Goal: Task Accomplishment & Management: Use online tool/utility

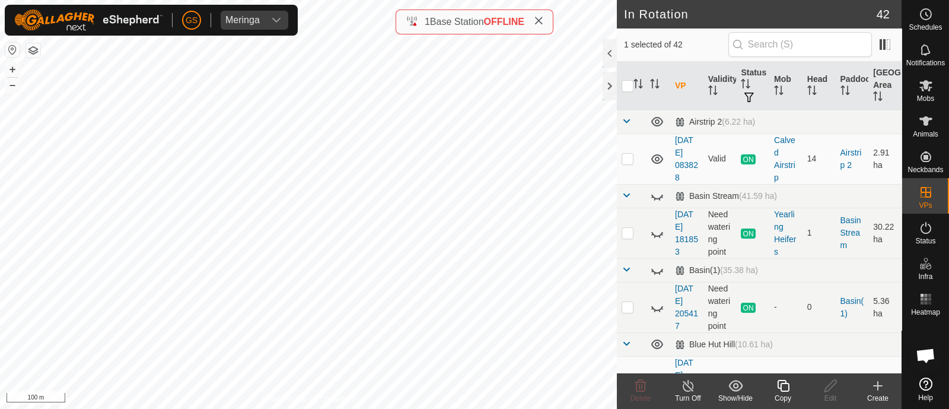
click at [783, 385] on icon at bounding box center [783, 386] width 15 height 14
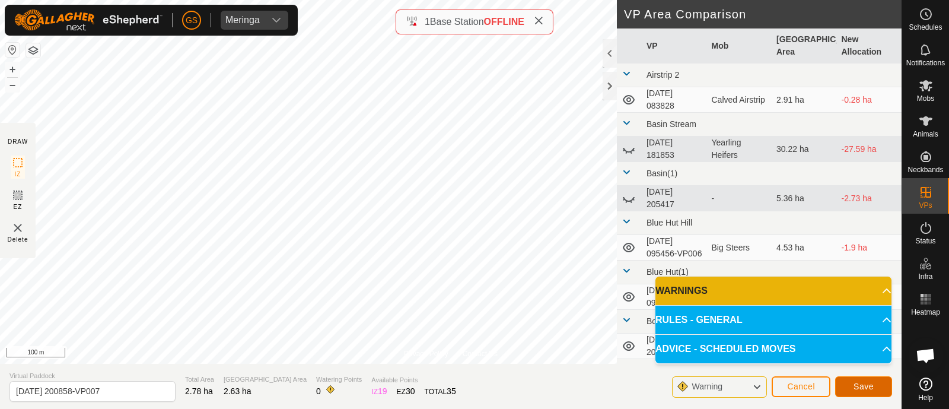
click at [872, 383] on span "Save" at bounding box center [864, 386] width 20 height 9
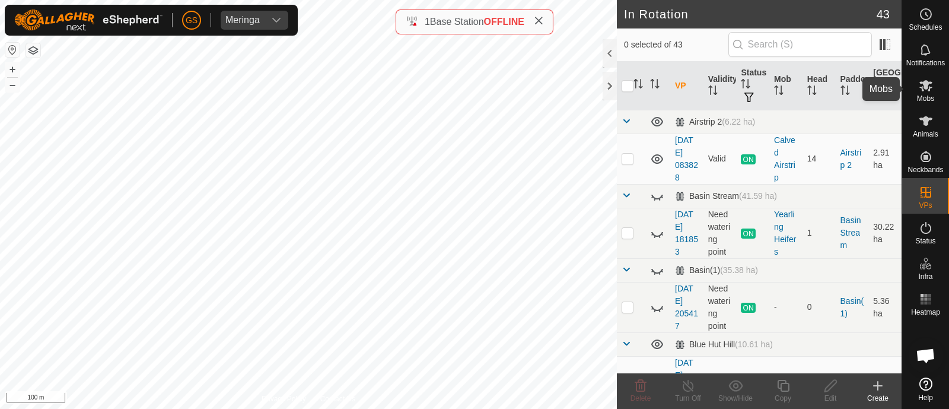
click at [923, 95] on span "Mobs" at bounding box center [925, 98] width 17 height 7
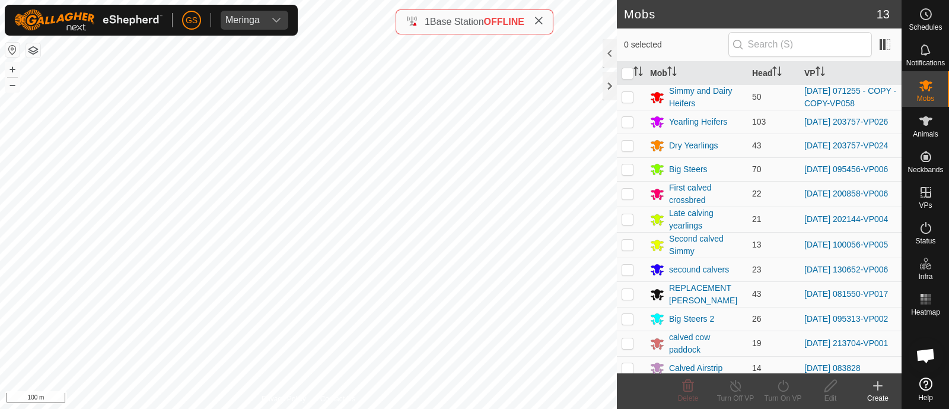
click at [627, 197] on p-checkbox at bounding box center [628, 193] width 12 height 9
checkbox input "true"
click at [781, 384] on icon at bounding box center [783, 386] width 15 height 14
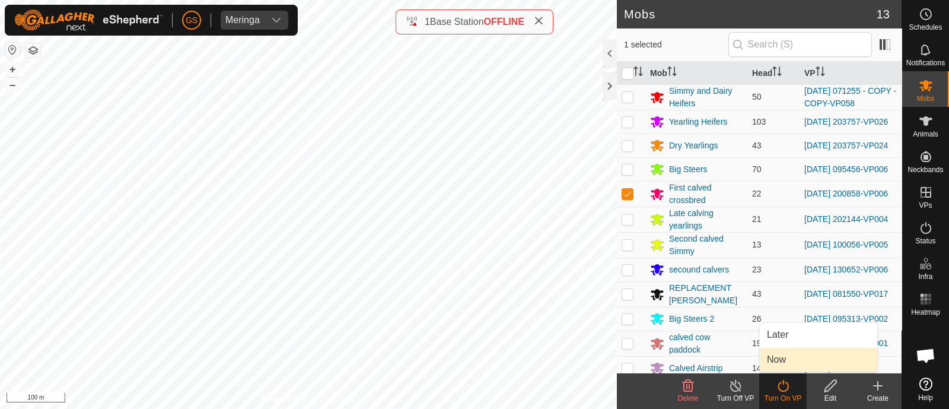
click at [777, 354] on link "Now" at bounding box center [818, 360] width 117 height 24
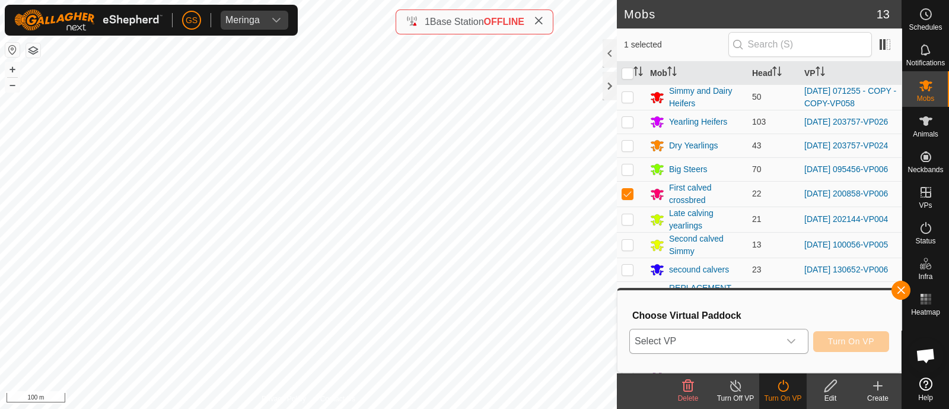
click at [781, 344] on div "dropdown trigger" at bounding box center [792, 341] width 24 height 24
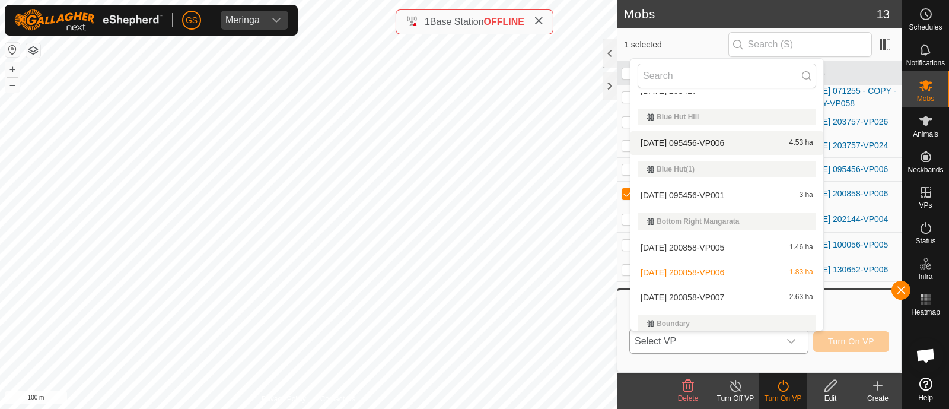
scroll to position [223, 0]
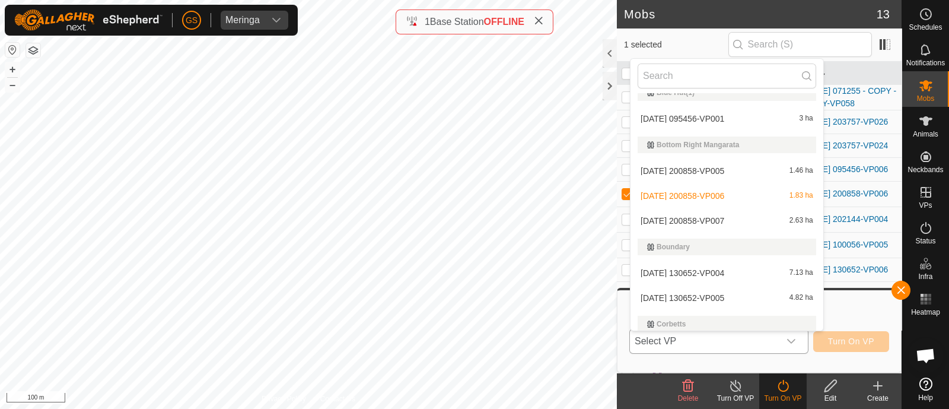
click at [707, 220] on li "[DATE] 200858-VP007 2.63 ha" at bounding box center [727, 221] width 193 height 24
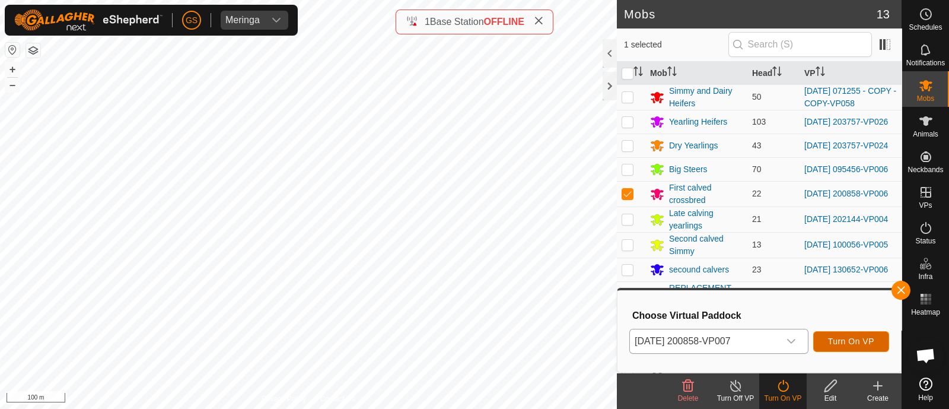
click at [851, 343] on span "Turn On VP" at bounding box center [851, 340] width 46 height 9
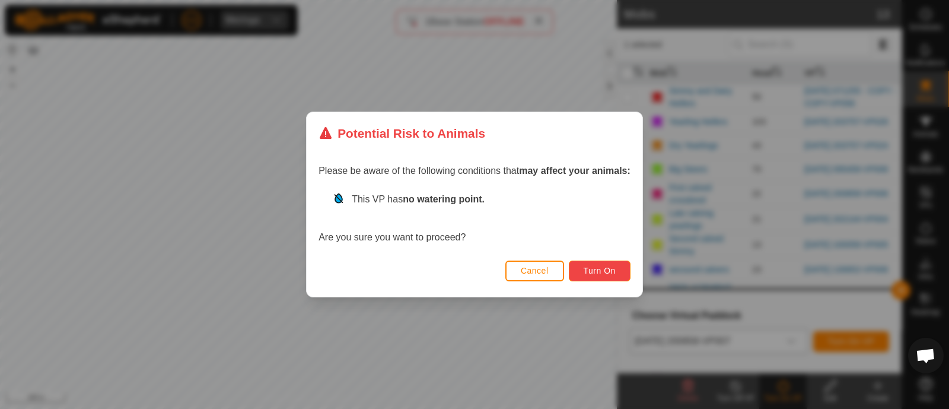
click at [597, 266] on span "Turn On" at bounding box center [600, 270] width 32 height 9
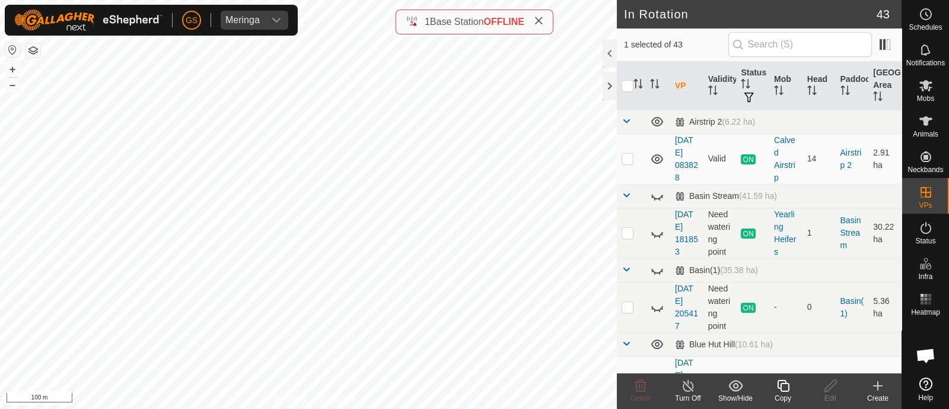
click at [781, 385] on icon at bounding box center [783, 386] width 15 height 14
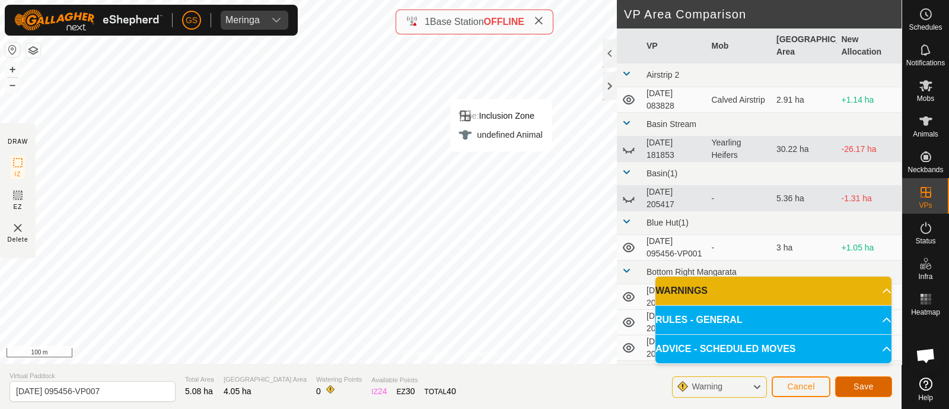
click at [863, 387] on span "Save" at bounding box center [864, 386] width 20 height 9
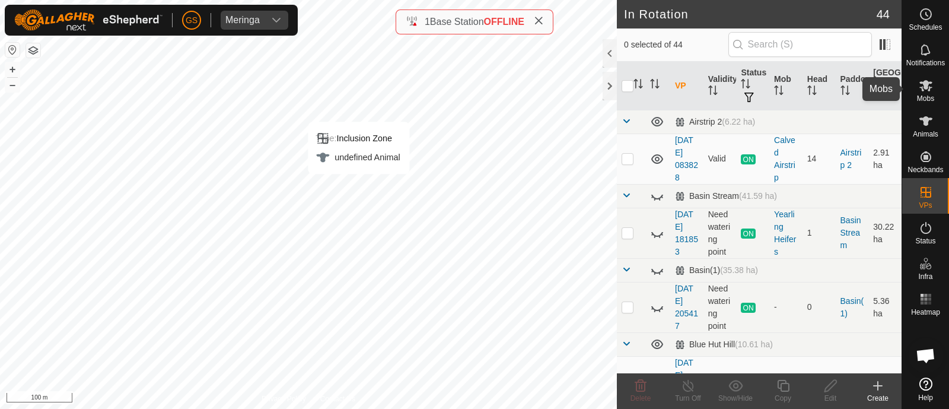
click at [926, 93] on es-mob-svg-icon at bounding box center [926, 85] width 21 height 19
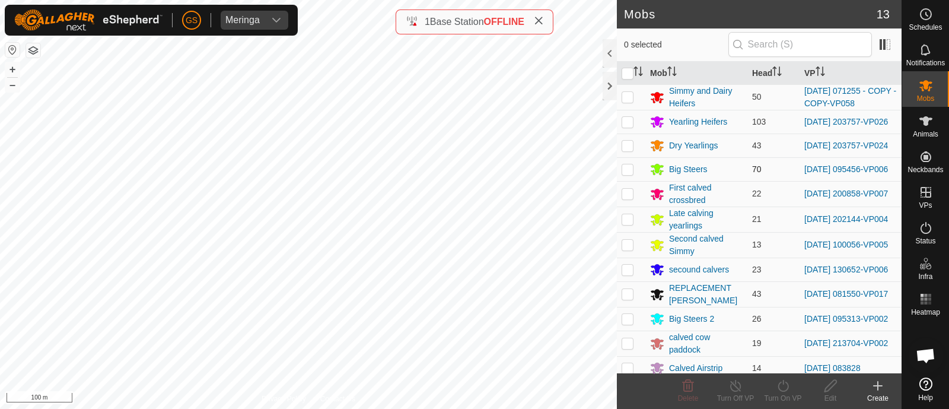
click at [628, 170] on p-checkbox at bounding box center [628, 168] width 12 height 9
checkbox input "true"
click at [778, 386] on icon at bounding box center [783, 386] width 11 height 12
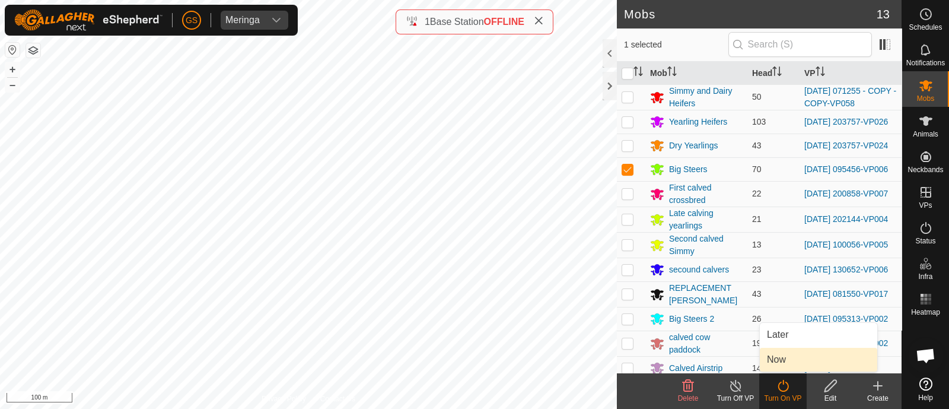
click at [770, 359] on link "Now" at bounding box center [818, 360] width 117 height 24
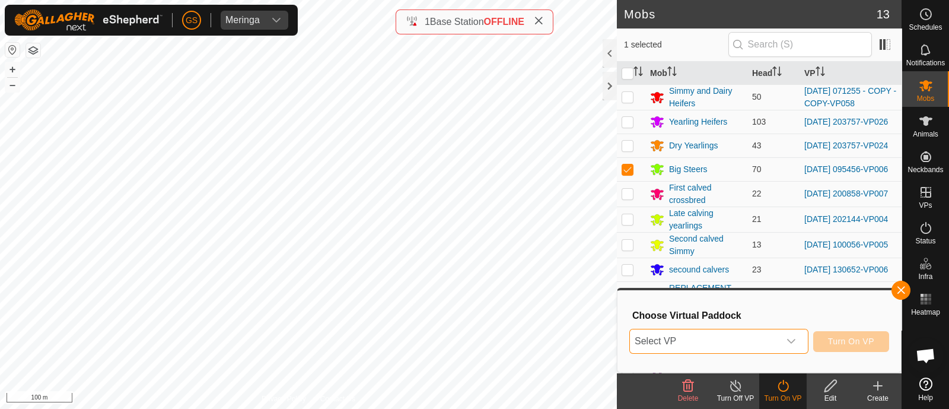
click at [762, 340] on span "Select VP" at bounding box center [705, 341] width 150 height 24
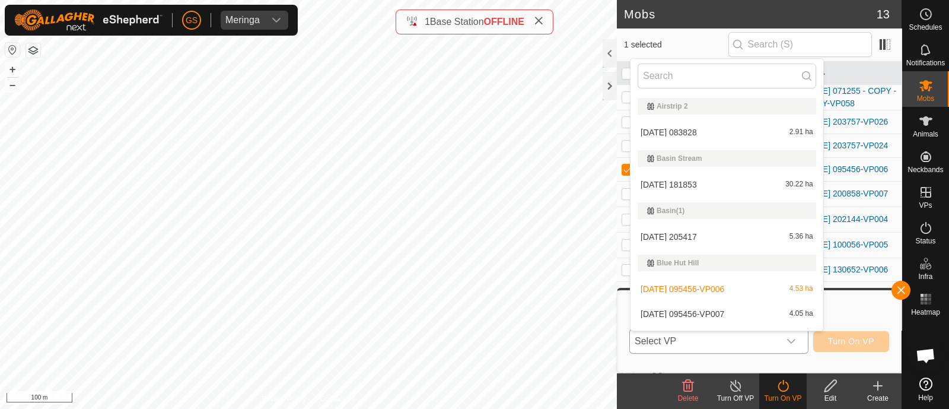
click at [729, 310] on li "[DATE] 095456-VP007 4.05 ha" at bounding box center [727, 314] width 193 height 24
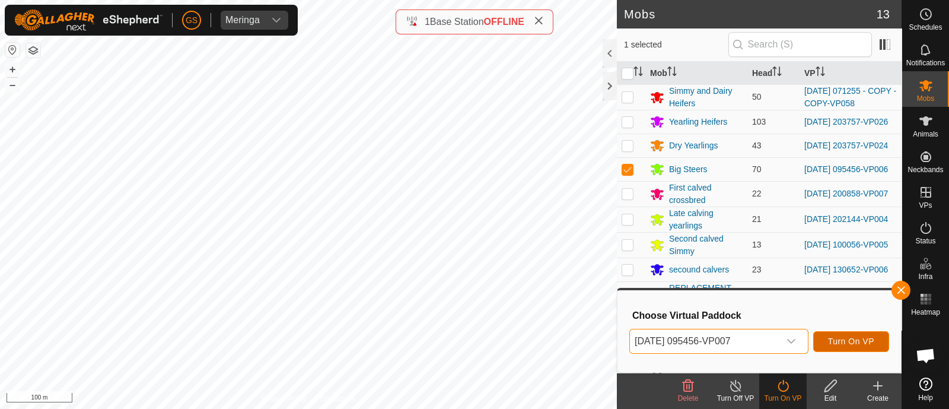
click at [839, 339] on span "Turn On VP" at bounding box center [851, 340] width 46 height 9
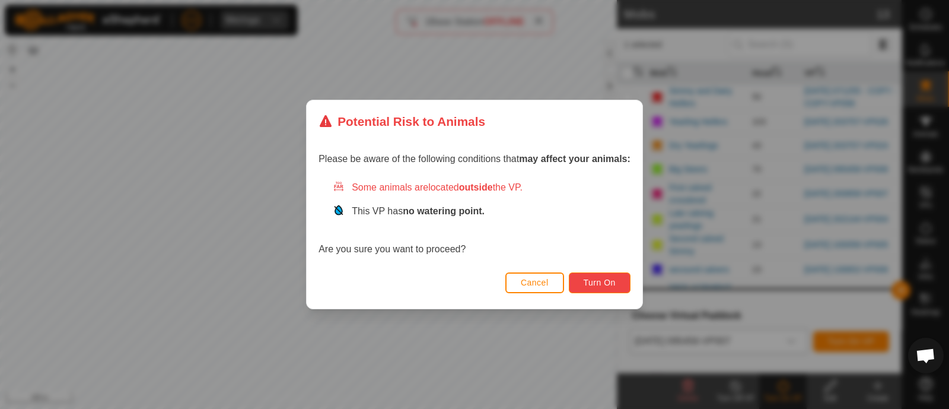
click at [609, 287] on span "Turn On" at bounding box center [600, 282] width 32 height 9
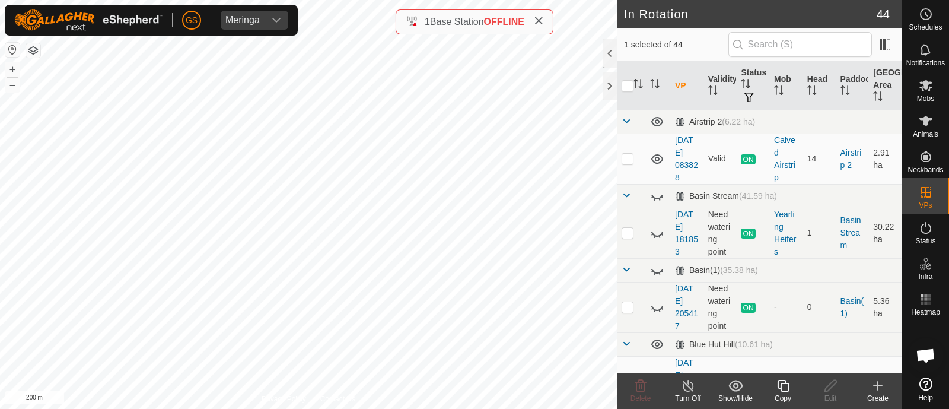
click at [783, 384] on icon at bounding box center [783, 386] width 15 height 14
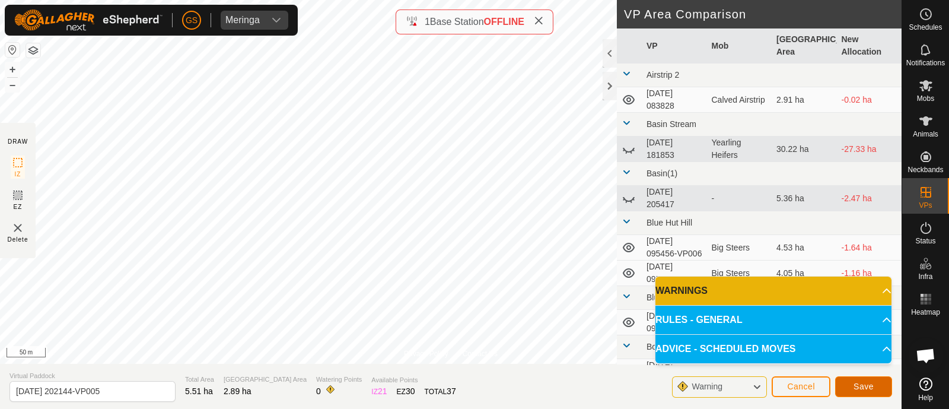
click at [873, 385] on span "Save" at bounding box center [864, 386] width 20 height 9
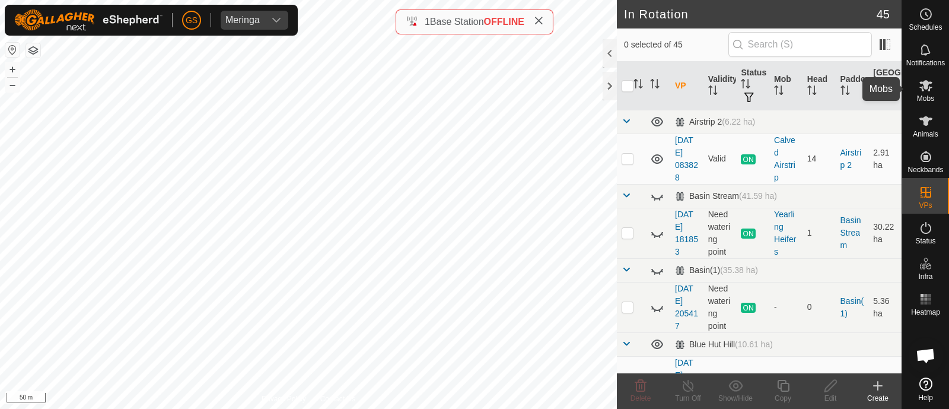
click at [926, 84] on icon at bounding box center [926, 85] width 13 height 11
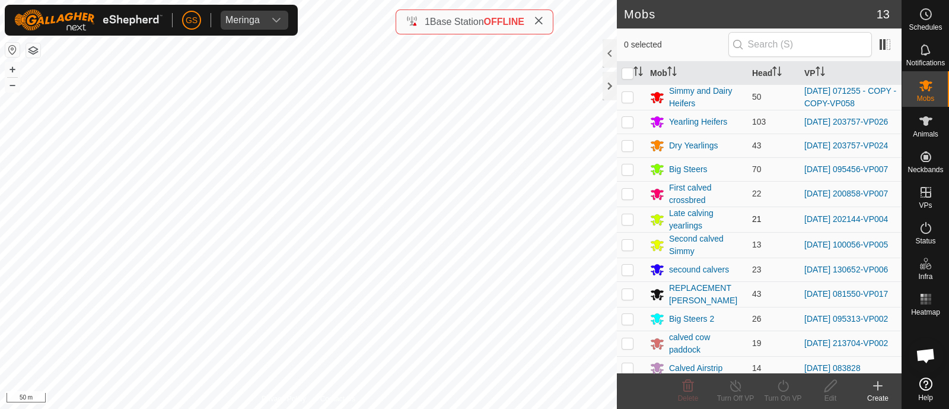
click at [626, 224] on p-checkbox at bounding box center [628, 218] width 12 height 9
checkbox input "true"
click at [784, 387] on icon at bounding box center [783, 386] width 15 height 14
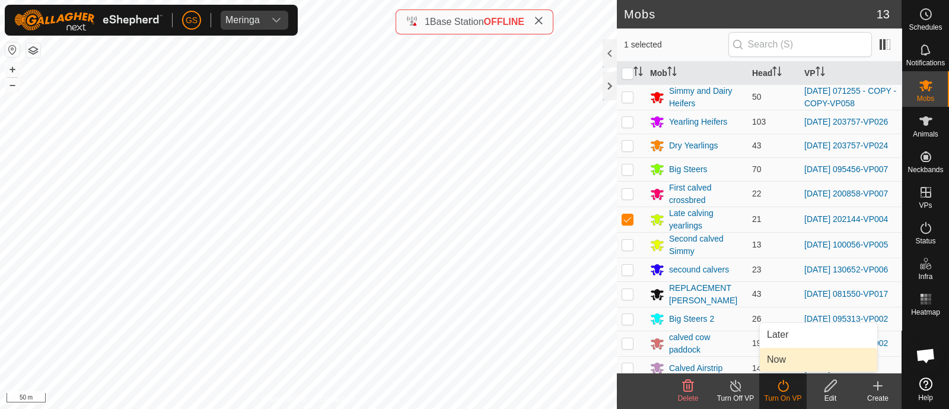
click at [781, 368] on link "Now" at bounding box center [818, 360] width 117 height 24
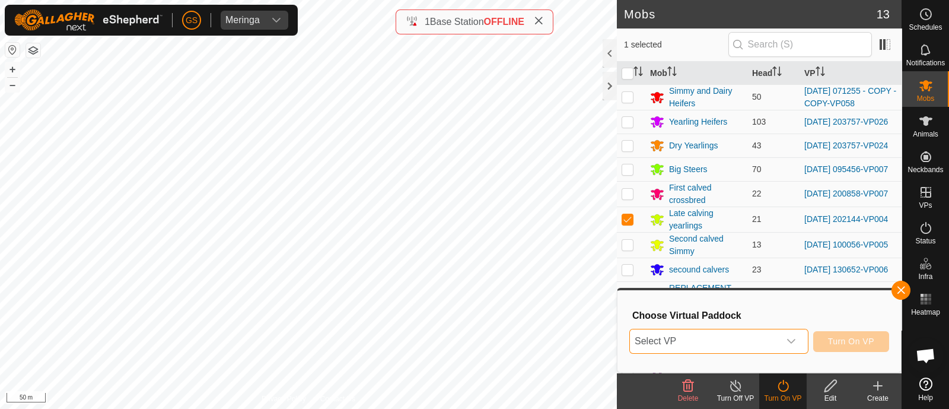
click at [771, 348] on span "Select VP" at bounding box center [705, 341] width 150 height 24
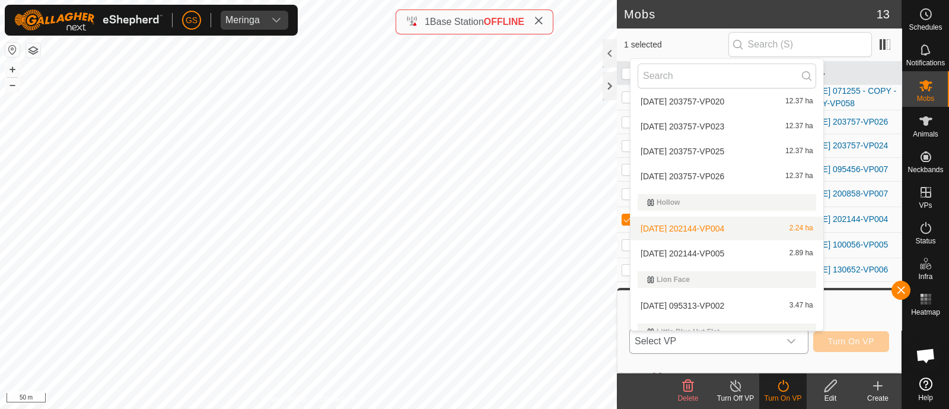
scroll to position [816, 0]
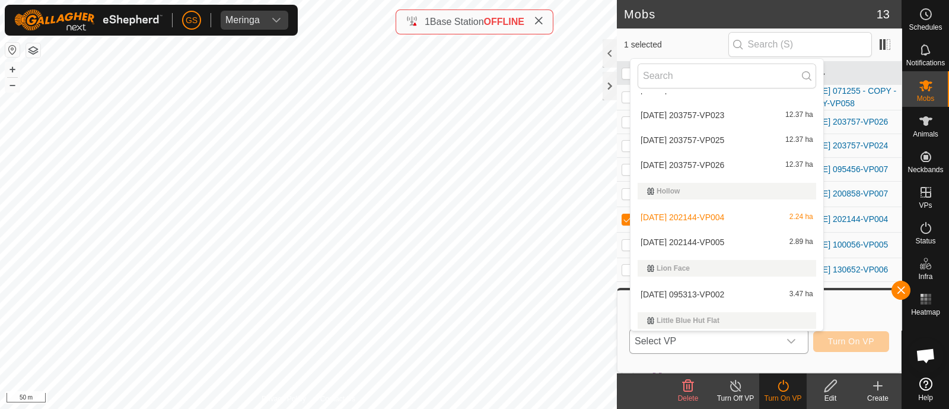
click at [725, 244] on li "[DATE] 202144-VP005 2.89 ha" at bounding box center [727, 242] width 193 height 24
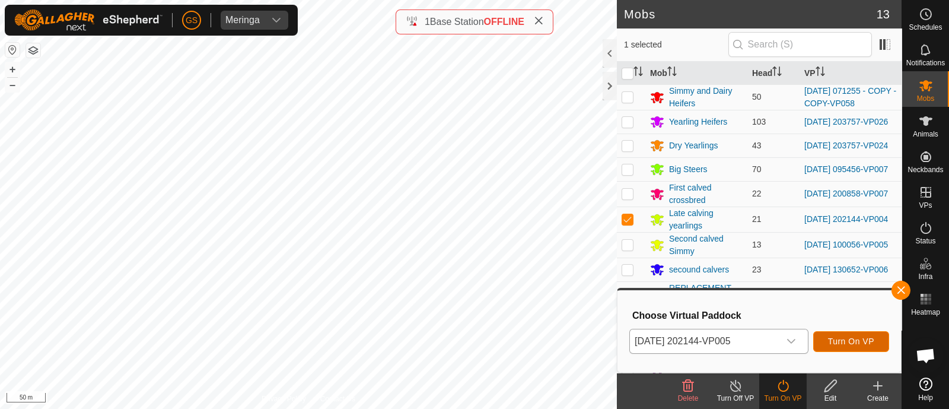
click at [853, 345] on span "Turn On VP" at bounding box center [851, 340] width 46 height 9
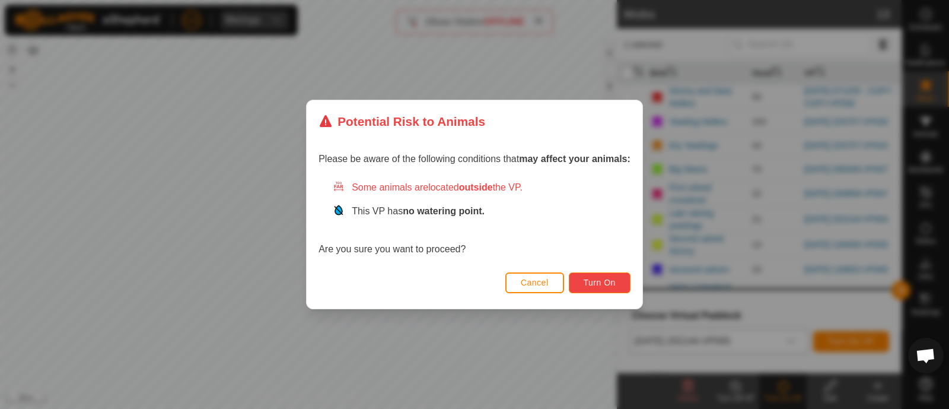
click at [606, 285] on span "Turn On" at bounding box center [600, 282] width 32 height 9
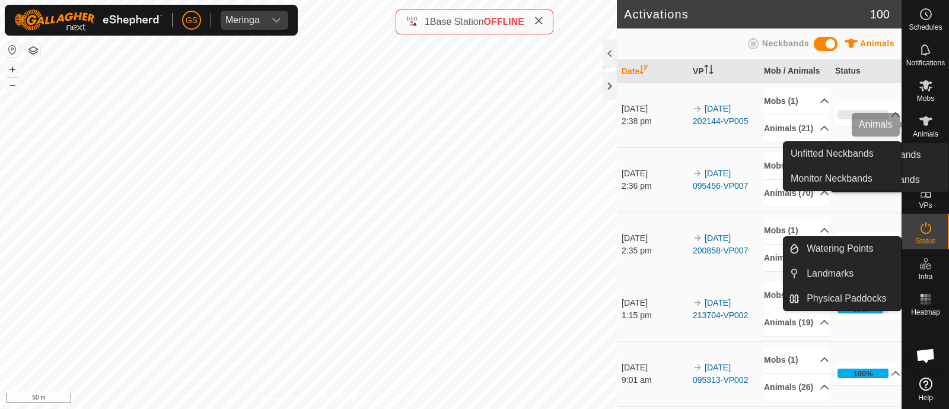
click at [929, 131] on span "Animals" at bounding box center [926, 134] width 26 height 7
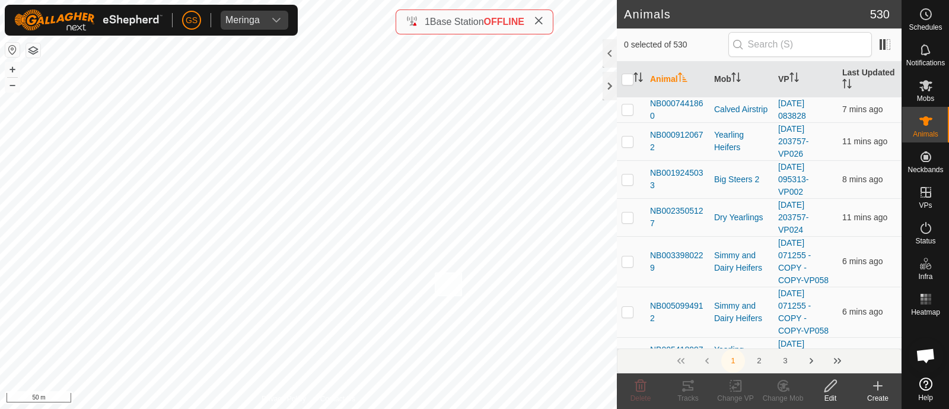
checkbox input "true"
click at [778, 384] on icon at bounding box center [783, 385] width 10 height 11
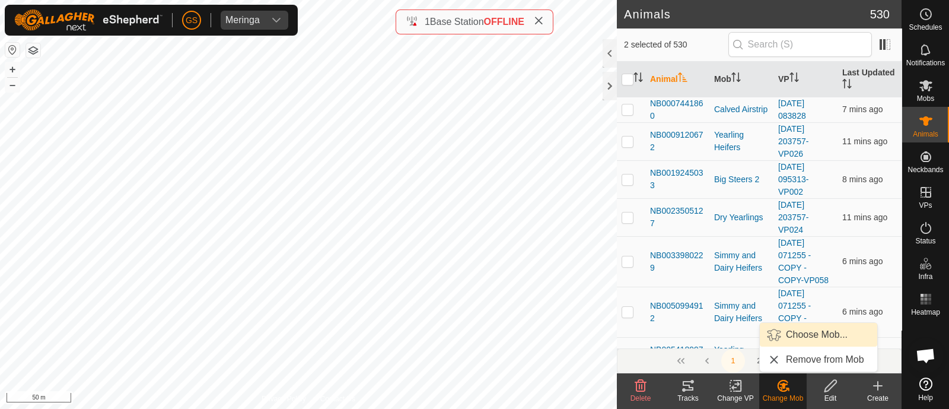
click at [795, 336] on link "Choose Mob..." at bounding box center [818, 335] width 117 height 24
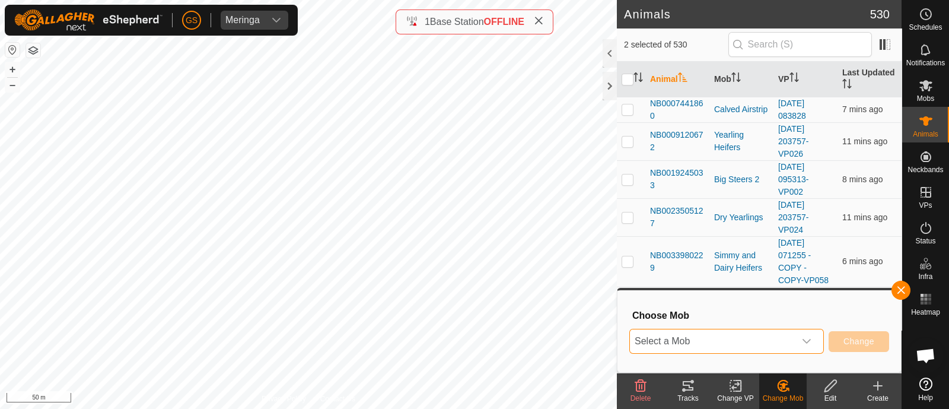
click at [710, 331] on span "Select a Mob" at bounding box center [712, 341] width 165 height 24
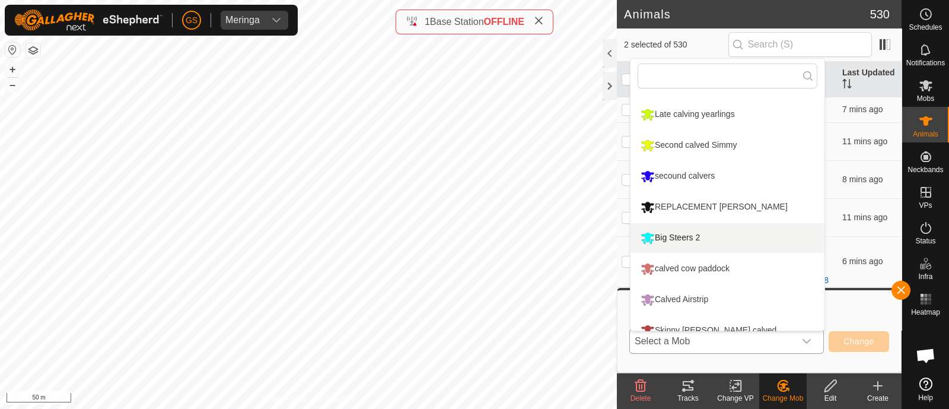
scroll to position [162, 0]
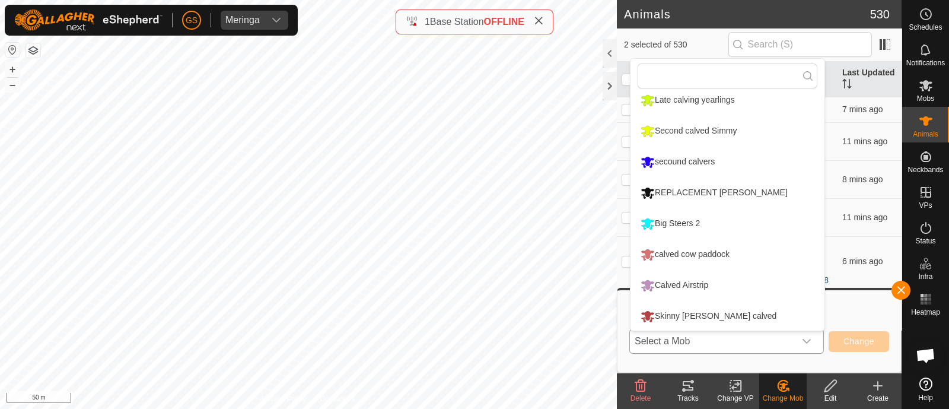
click at [688, 287] on div "Calved Airstrip" at bounding box center [675, 285] width 74 height 20
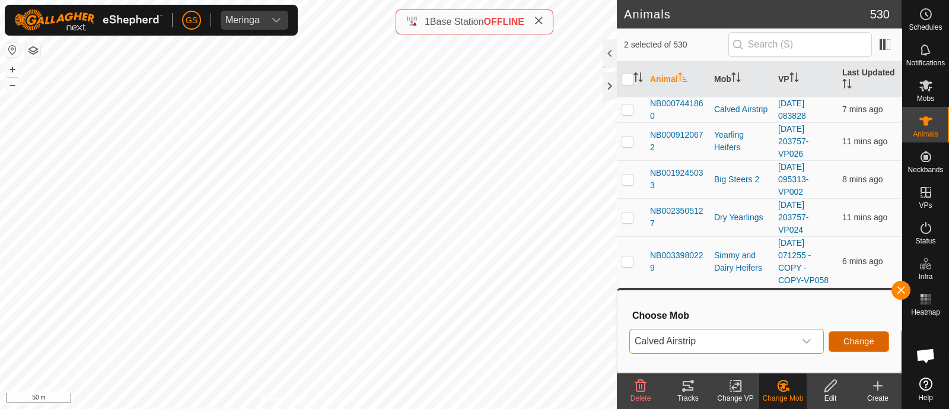
click at [854, 342] on span "Change" at bounding box center [859, 340] width 31 height 9
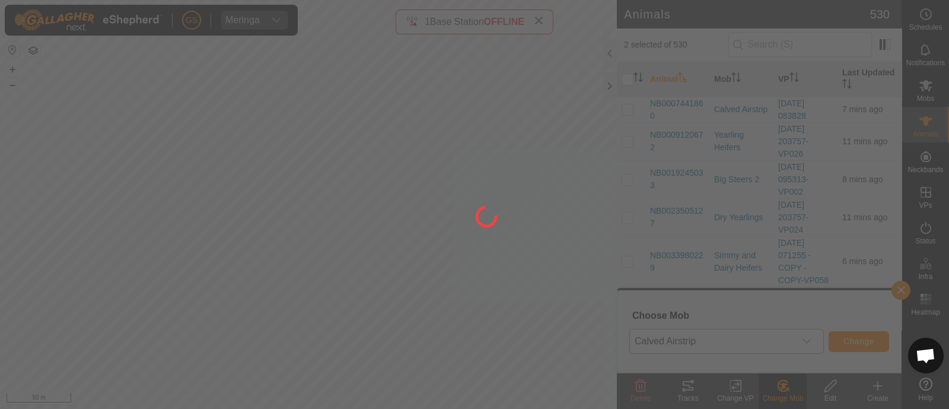
checkbox input "false"
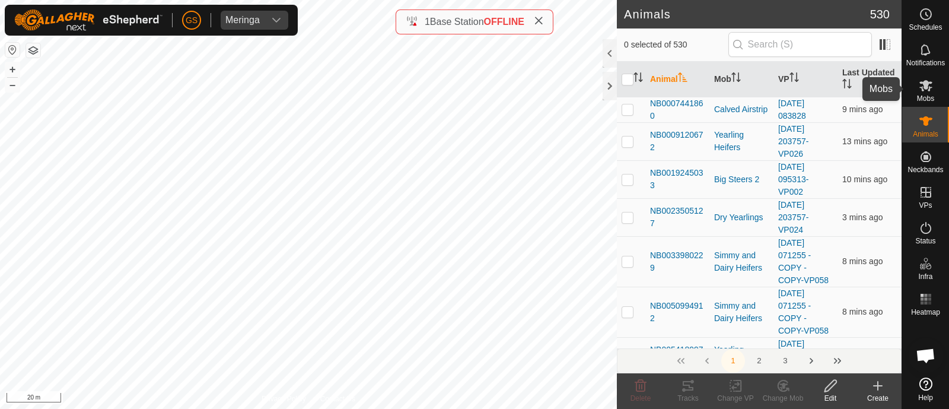
click at [923, 87] on icon at bounding box center [926, 85] width 14 height 14
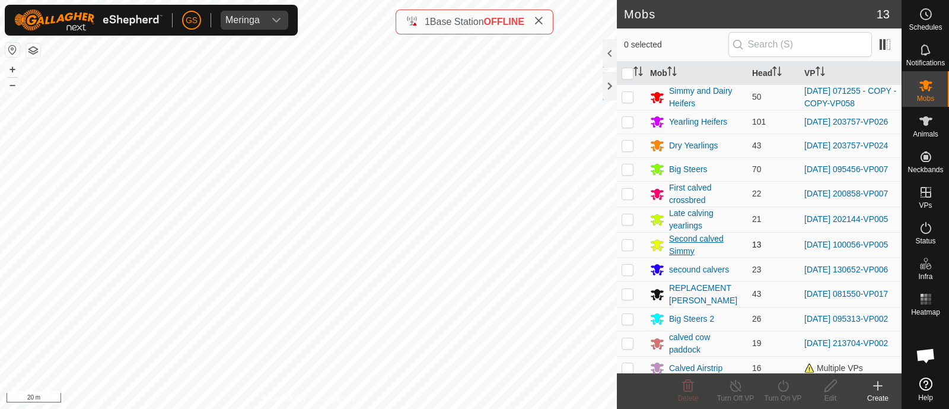
scroll to position [39, 0]
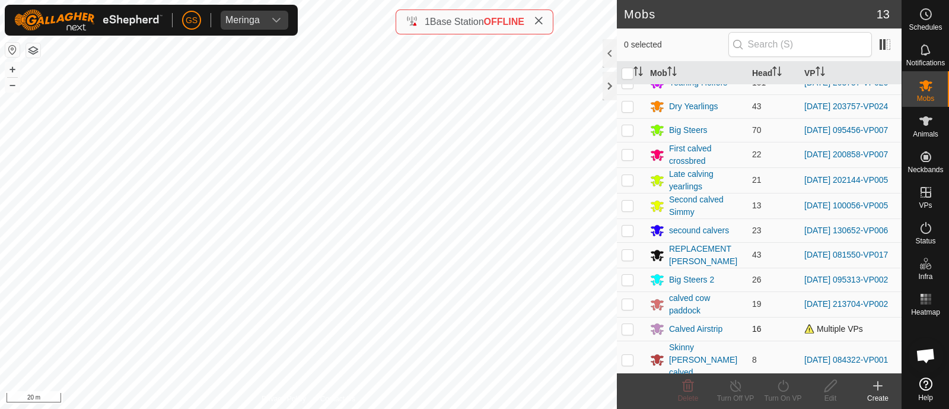
click at [630, 333] on p-checkbox at bounding box center [628, 328] width 12 height 9
checkbox input "true"
click at [786, 388] on icon at bounding box center [783, 386] width 15 height 14
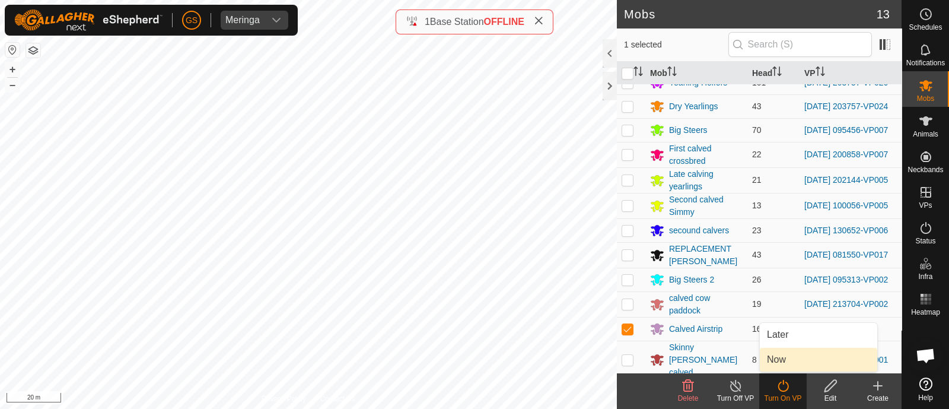
click at [781, 357] on link "Now" at bounding box center [818, 360] width 117 height 24
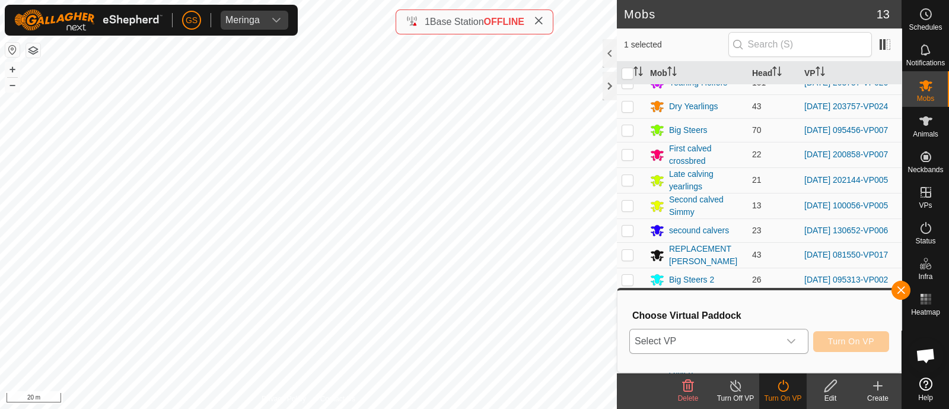
click at [781, 349] on div "dropdown trigger" at bounding box center [792, 341] width 24 height 24
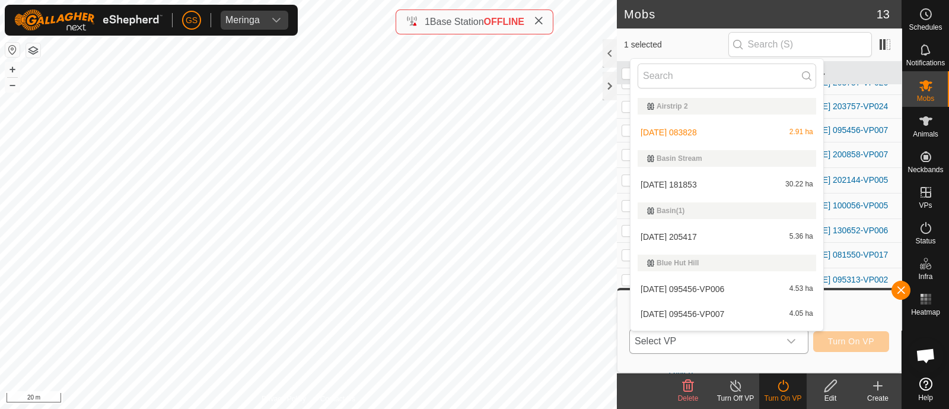
click at [712, 130] on li "[DATE] 083828 2.91 ha" at bounding box center [727, 132] width 193 height 24
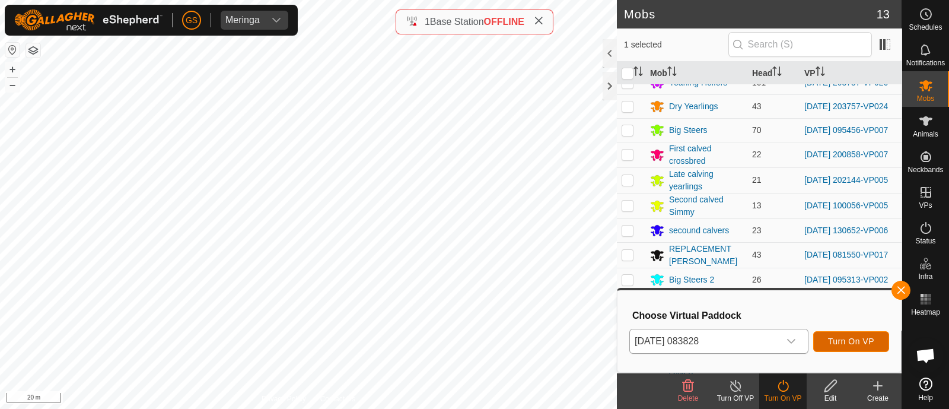
click at [873, 342] on span "Turn On VP" at bounding box center [851, 340] width 46 height 9
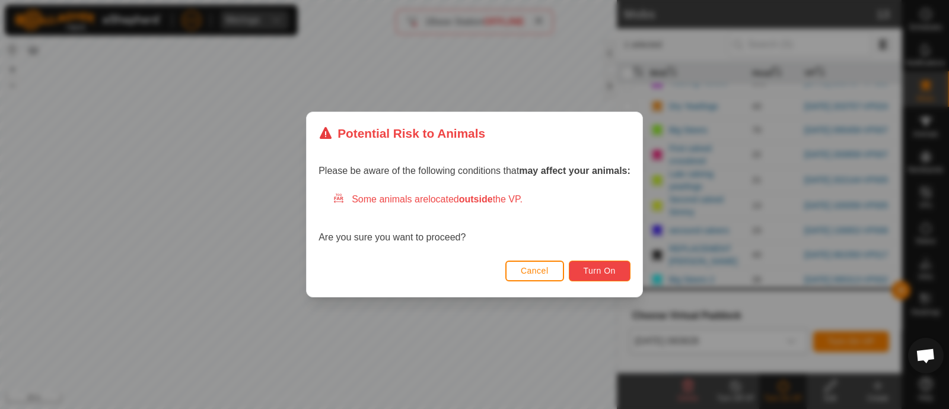
click at [615, 265] on button "Turn On" at bounding box center [600, 270] width 62 height 21
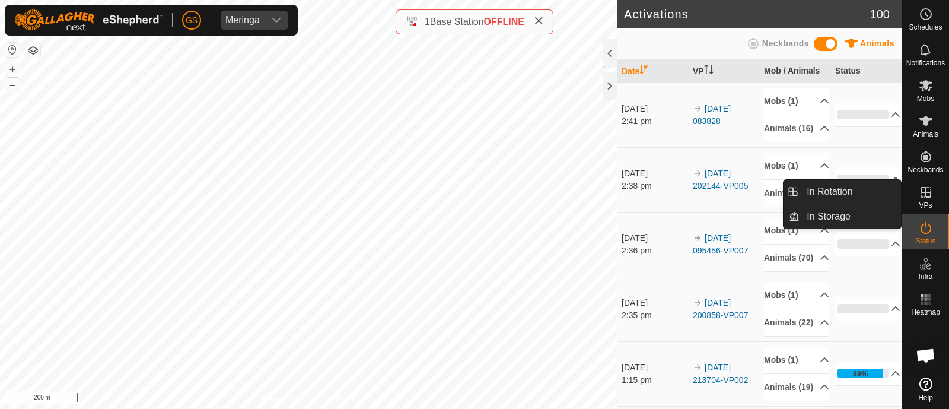
click at [933, 191] on es-virtualpaddocks-svg-icon at bounding box center [926, 192] width 21 height 19
click at [861, 187] on link "In Rotation" at bounding box center [850, 192] width 101 height 24
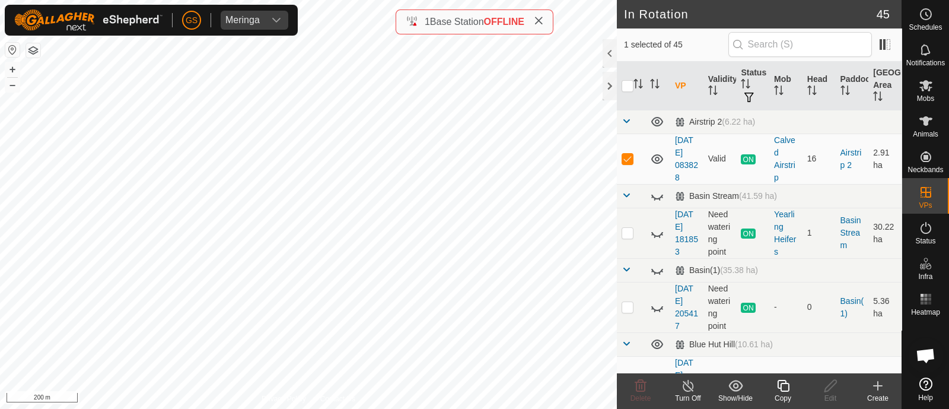
click at [876, 382] on icon at bounding box center [878, 386] width 14 height 14
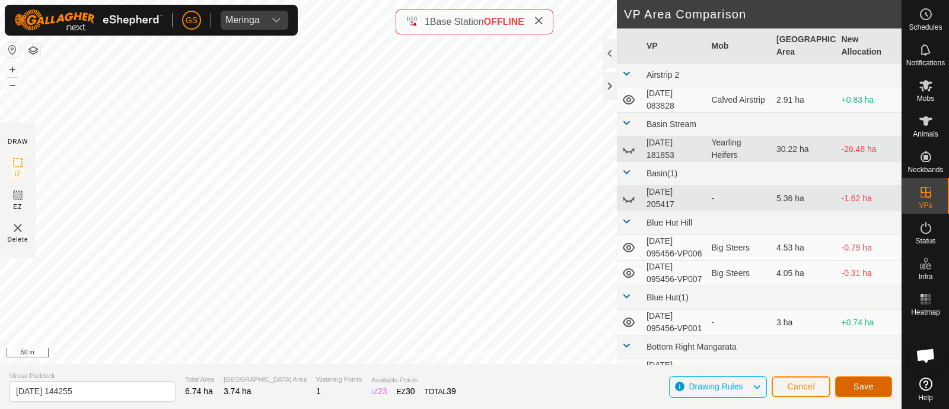
click at [854, 384] on button "Save" at bounding box center [863, 386] width 57 height 21
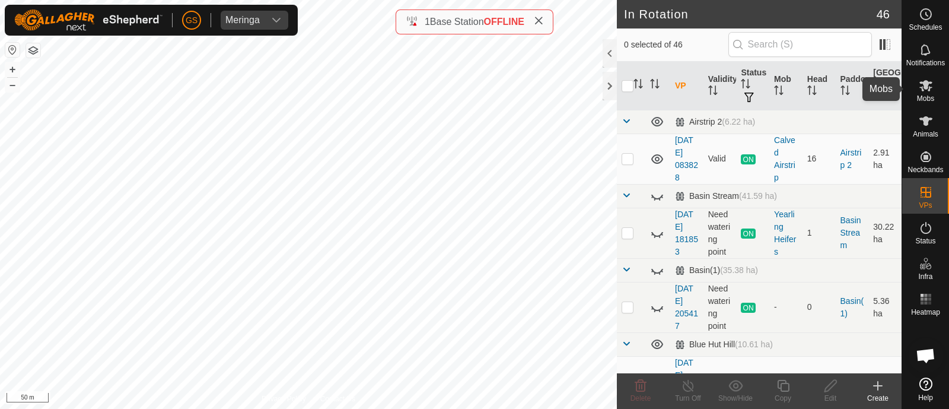
click at [926, 93] on es-mob-svg-icon at bounding box center [926, 85] width 21 height 19
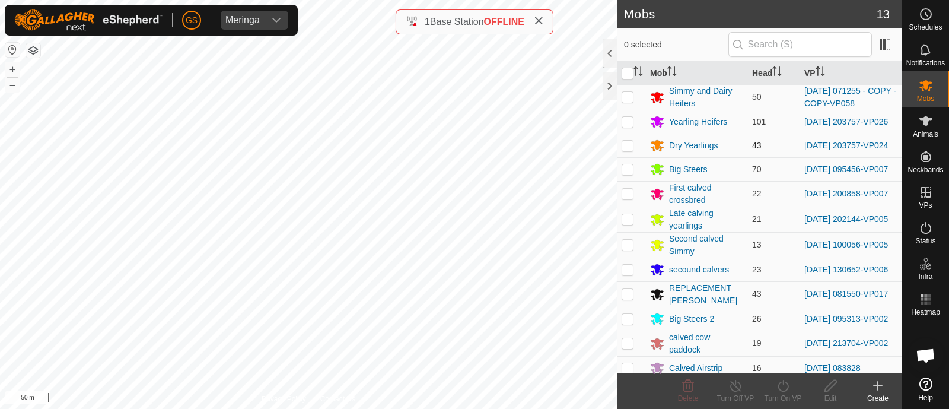
click at [626, 150] on p-checkbox at bounding box center [628, 145] width 12 height 9
checkbox input "true"
click at [783, 387] on icon at bounding box center [783, 386] width 15 height 14
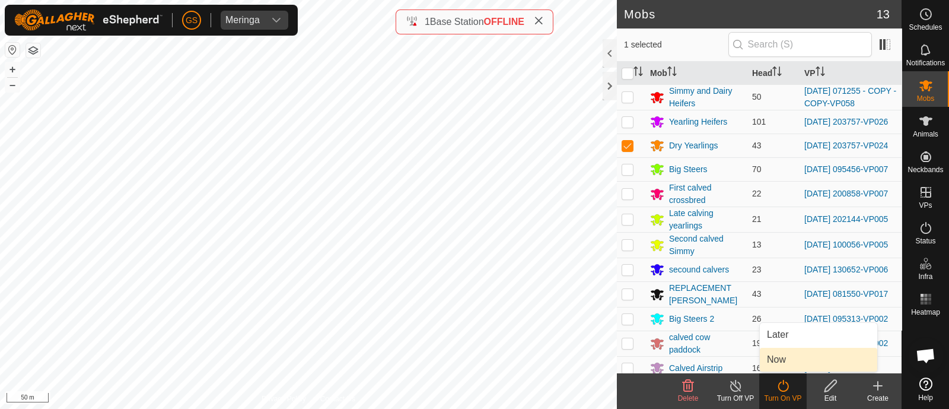
click at [780, 363] on link "Now" at bounding box center [818, 360] width 117 height 24
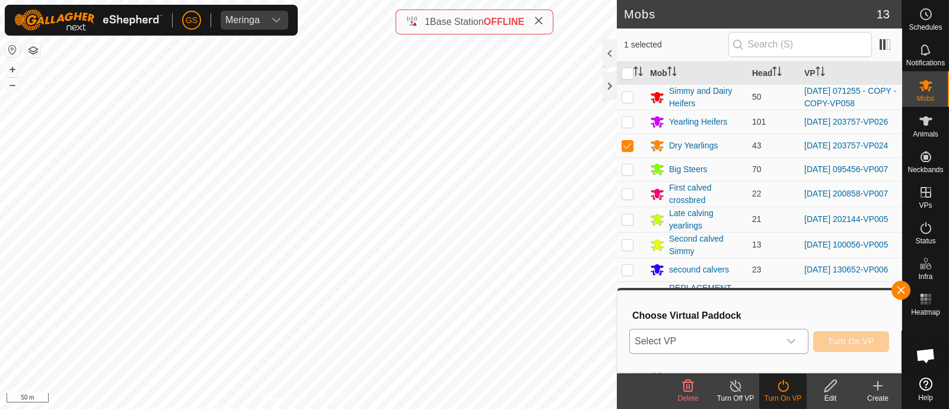
click at [792, 342] on icon "dropdown trigger" at bounding box center [791, 341] width 8 height 5
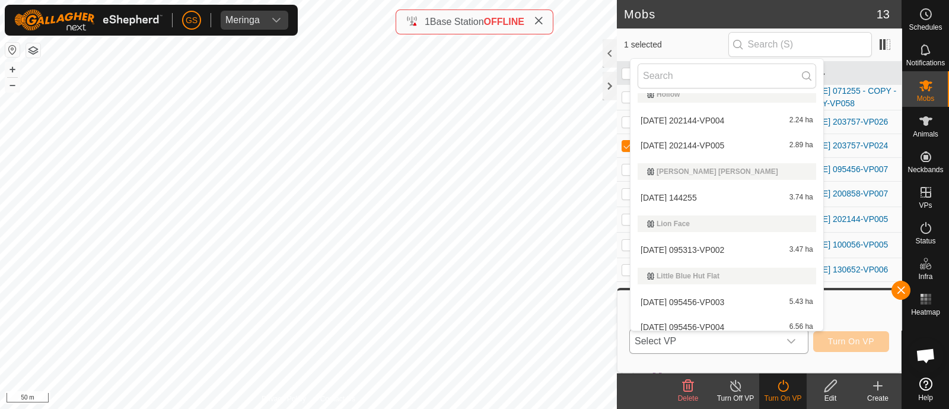
scroll to position [890, 0]
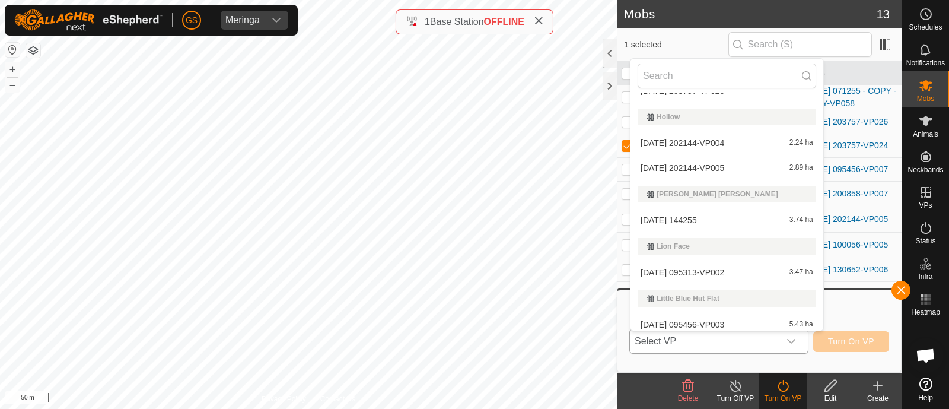
click at [708, 219] on li "[DATE] 144255 3.74 ha" at bounding box center [727, 220] width 193 height 24
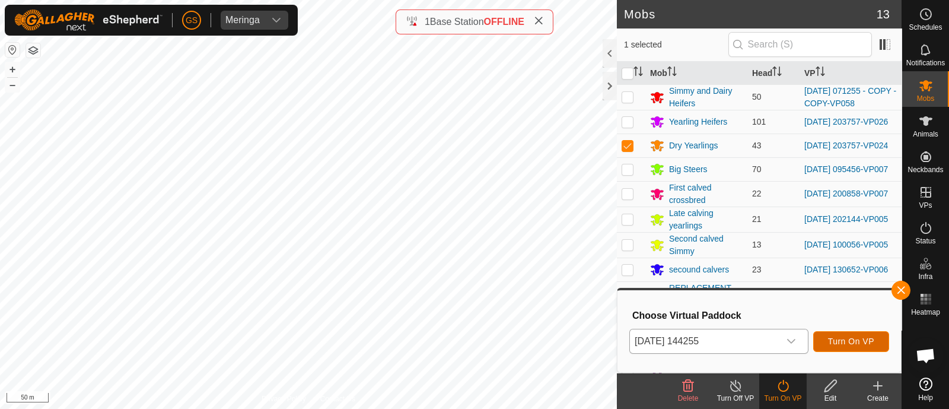
click at [854, 342] on span "Turn On VP" at bounding box center [851, 340] width 46 height 9
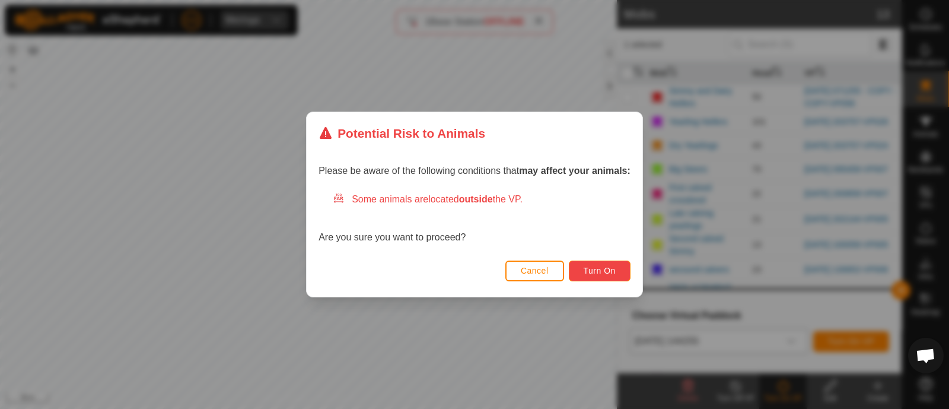
click at [608, 272] on span "Turn On" at bounding box center [600, 270] width 32 height 9
